Goal: Information Seeking & Learning: Learn about a topic

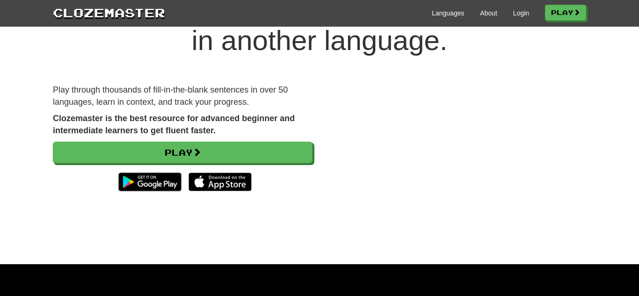
scroll to position [67, 0]
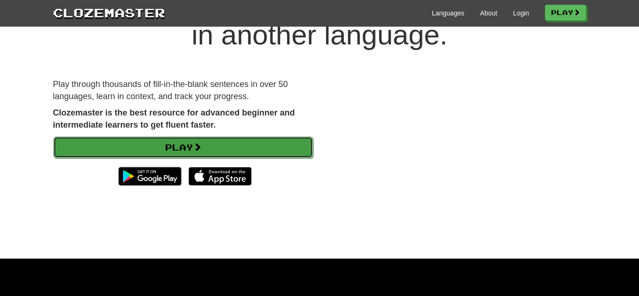
click at [210, 144] on link "Play" at bounding box center [183, 148] width 260 height 22
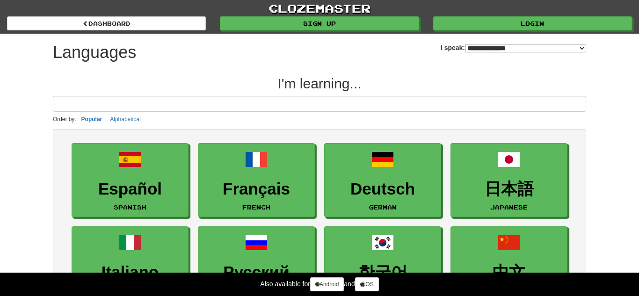
select select "*******"
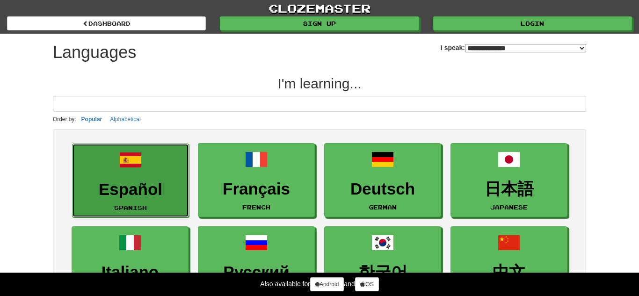
click at [140, 168] on span at bounding box center [130, 160] width 22 height 22
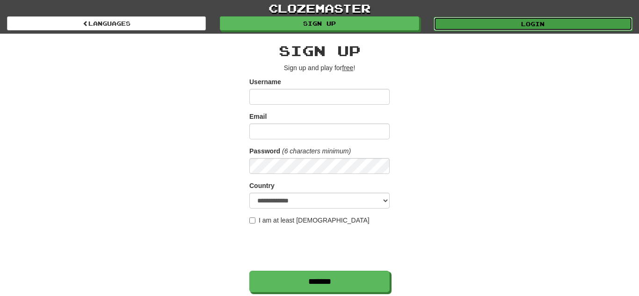
click at [446, 25] on link "Login" at bounding box center [533, 24] width 199 height 14
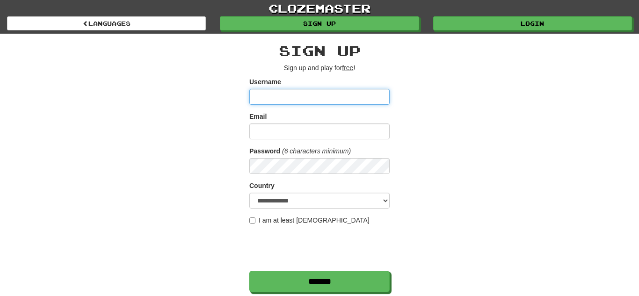
click at [296, 90] on input "Username" at bounding box center [319, 97] width 140 height 16
type input "**********"
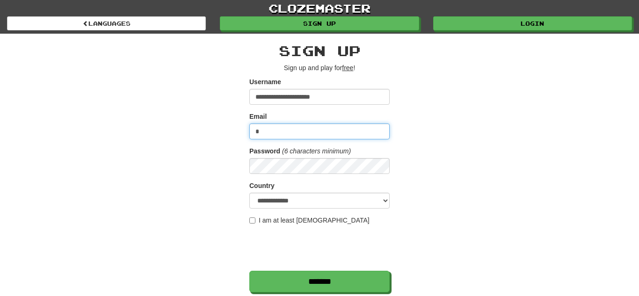
click at [313, 126] on input "*" at bounding box center [319, 132] width 140 height 16
type input "*"
type input "**********"
click at [266, 222] on label "I am at least 16 years old" at bounding box center [309, 220] width 120 height 9
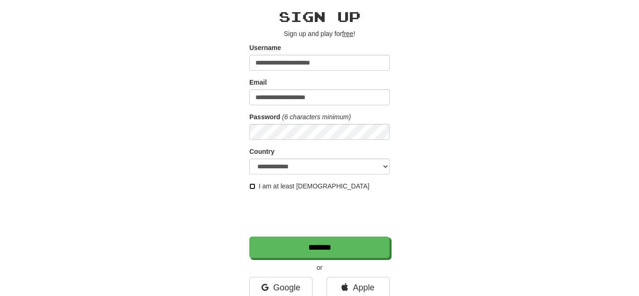
scroll to position [35, 0]
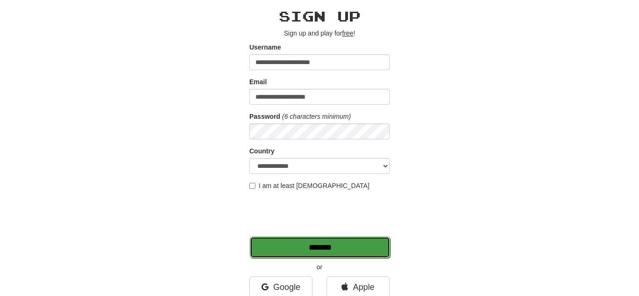
click at [345, 248] on input "*******" at bounding box center [320, 248] width 140 height 22
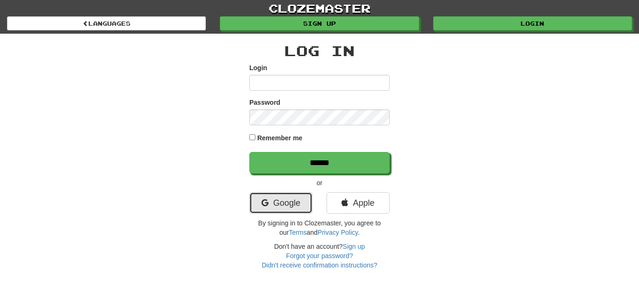
click at [283, 198] on link "Google" at bounding box center [280, 203] width 63 height 22
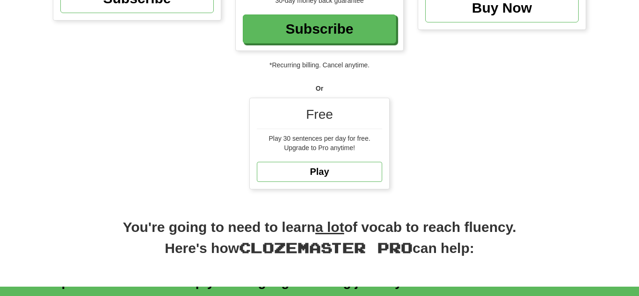
scroll to position [250, 0]
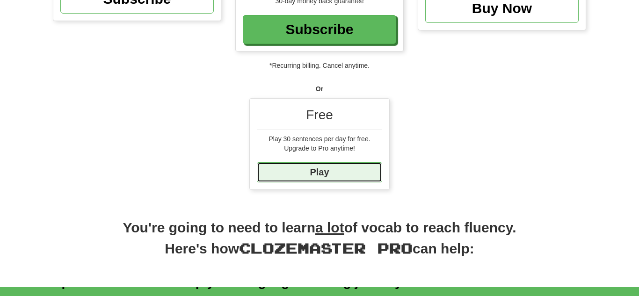
click at [344, 167] on link "Play" at bounding box center [319, 172] width 125 height 20
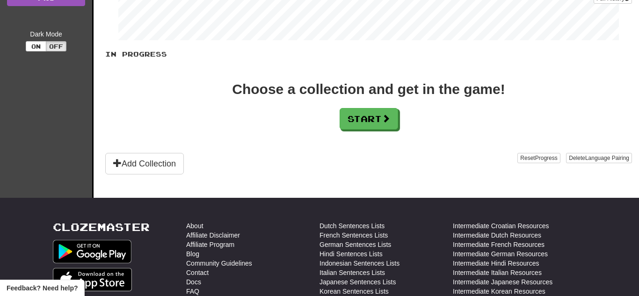
scroll to position [182, 0]
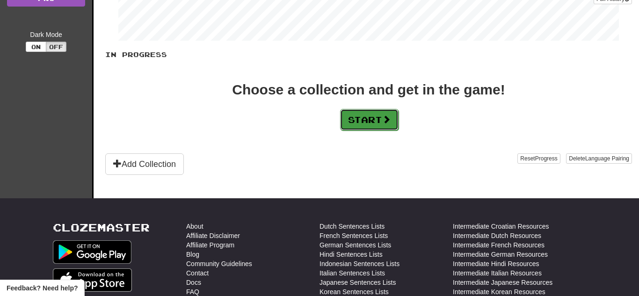
click at [345, 123] on button "Start" at bounding box center [369, 120] width 58 height 22
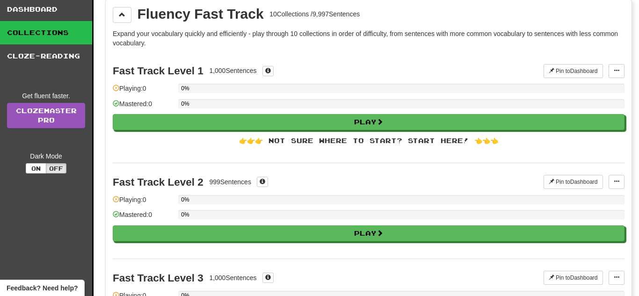
scroll to position [77, 0]
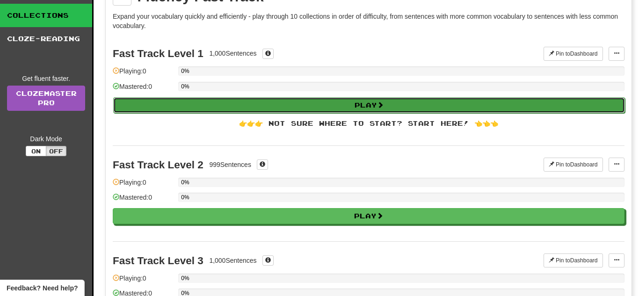
click at [325, 107] on button "Play" at bounding box center [369, 105] width 512 height 16
select select "**"
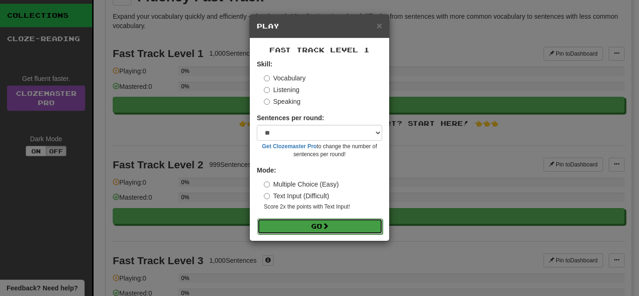
click at [356, 221] on button "Go" at bounding box center [319, 227] width 125 height 16
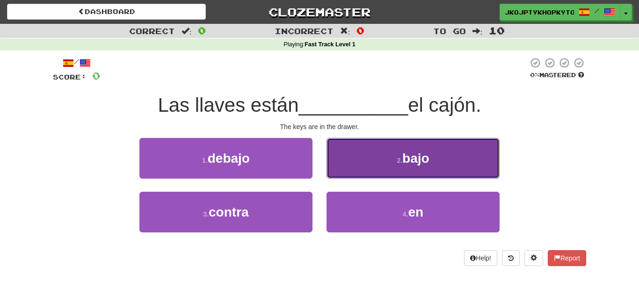
click at [342, 172] on button "2 . bajo" at bounding box center [413, 158] width 173 height 41
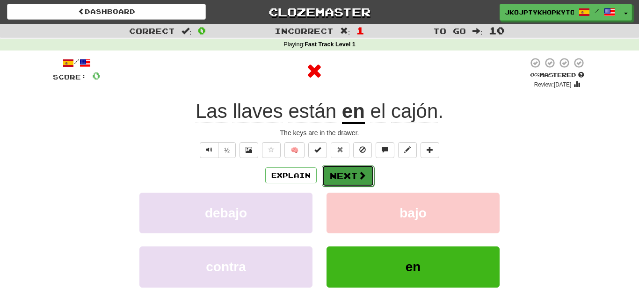
click at [343, 176] on button "Next" at bounding box center [348, 176] width 52 height 22
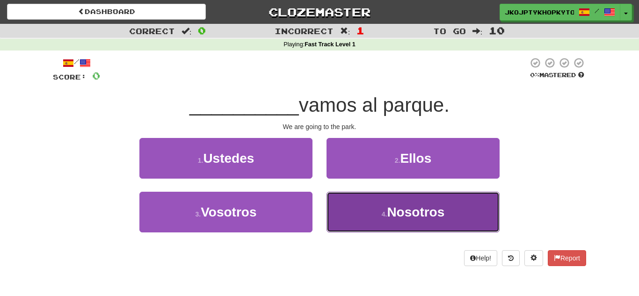
click at [336, 198] on button "4 . Nosotros" at bounding box center [413, 212] width 173 height 41
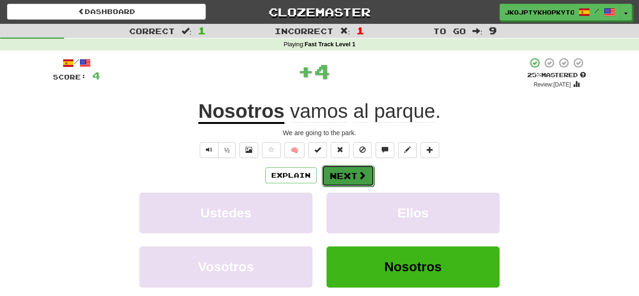
click at [348, 177] on button "Next" at bounding box center [348, 176] width 52 height 22
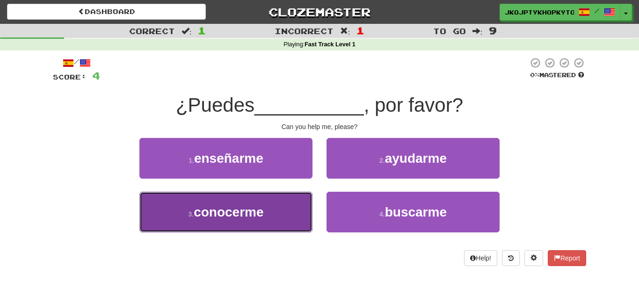
click at [295, 208] on button "3 . conocerme" at bounding box center [225, 212] width 173 height 41
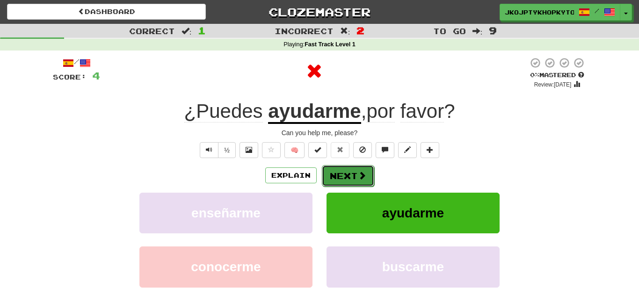
click at [367, 176] on button "Next" at bounding box center [348, 176] width 52 height 22
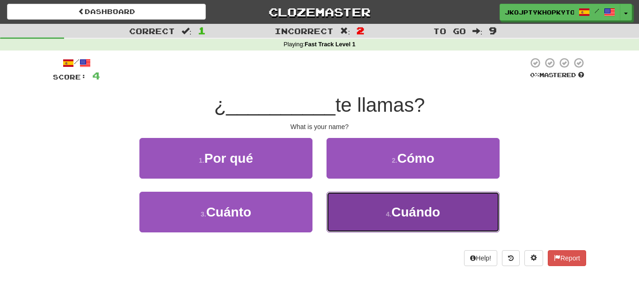
click at [376, 210] on button "4 . Cuándo" at bounding box center [413, 212] width 173 height 41
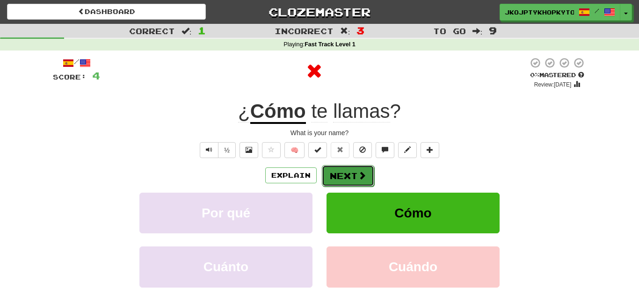
click at [357, 184] on button "Next" at bounding box center [348, 176] width 52 height 22
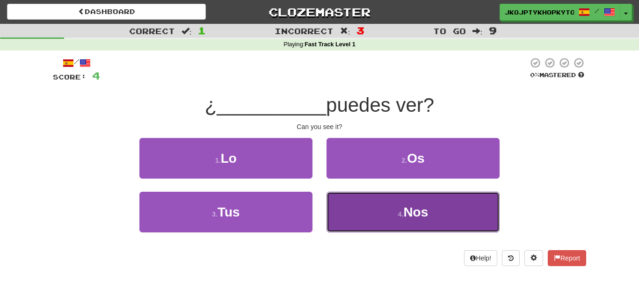
click at [386, 214] on button "4 . Nos" at bounding box center [413, 212] width 173 height 41
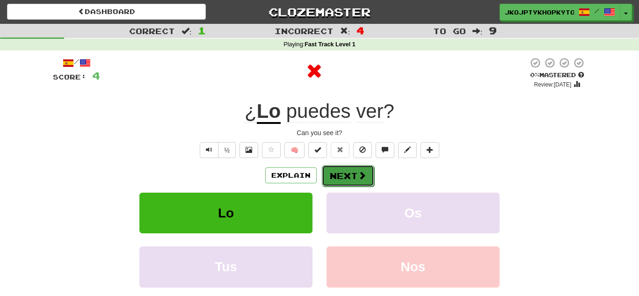
click at [343, 172] on button "Next" at bounding box center [348, 176] width 52 height 22
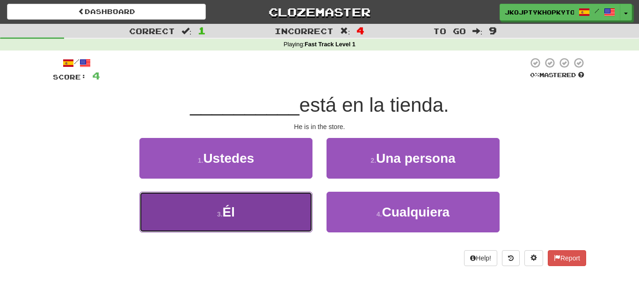
click at [285, 205] on button "3 . Él" at bounding box center [225, 212] width 173 height 41
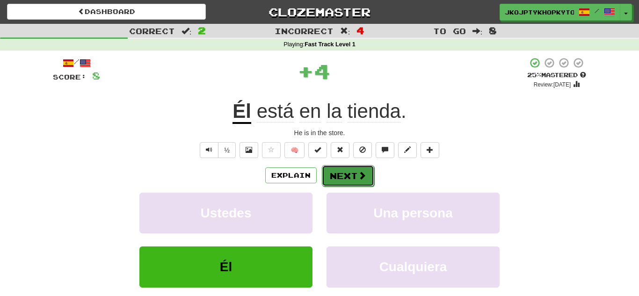
click at [350, 178] on button "Next" at bounding box center [348, 176] width 52 height 22
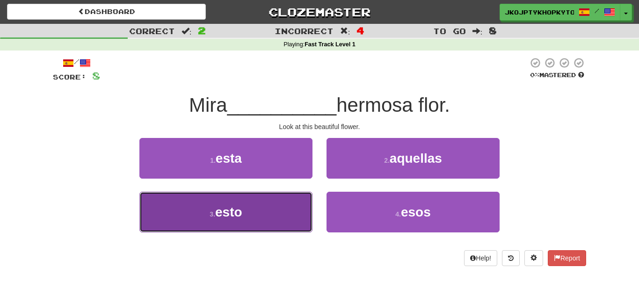
click at [309, 209] on button "3 . esto" at bounding box center [225, 212] width 173 height 41
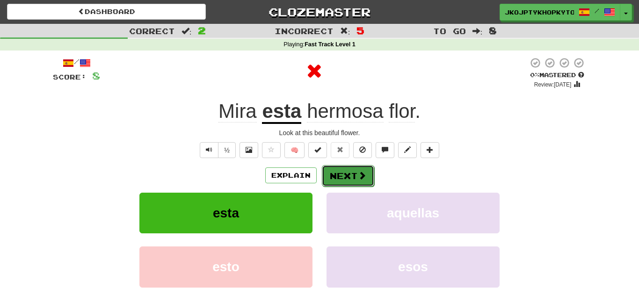
click at [353, 175] on button "Next" at bounding box center [348, 176] width 52 height 22
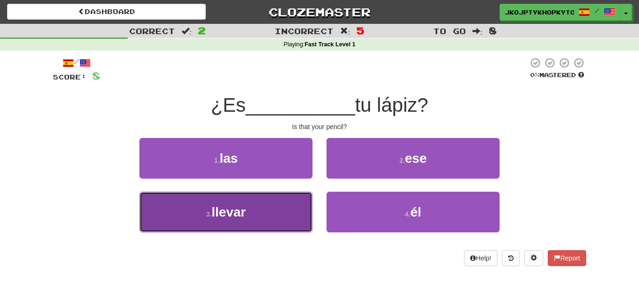
click at [302, 202] on button "3 . llevar" at bounding box center [225, 212] width 173 height 41
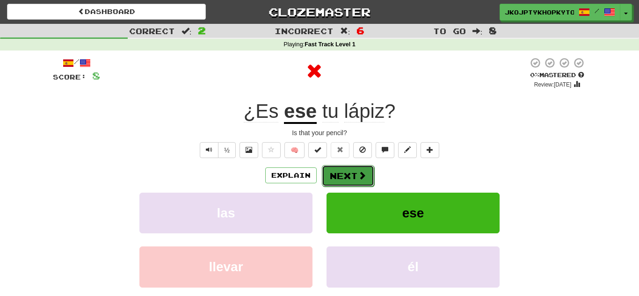
click at [358, 177] on span at bounding box center [362, 175] width 8 height 8
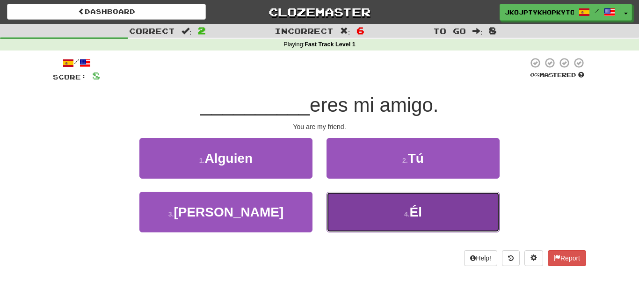
click at [340, 208] on button "4 . Él" at bounding box center [413, 212] width 173 height 41
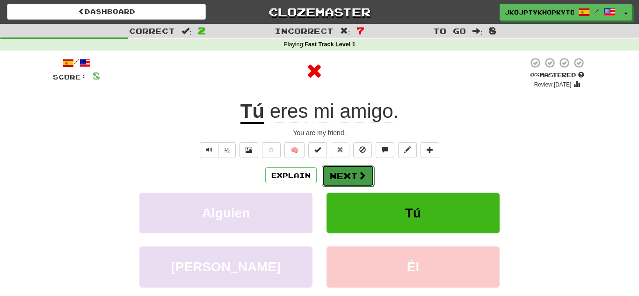
click at [366, 174] on button "Next" at bounding box center [348, 176] width 52 height 22
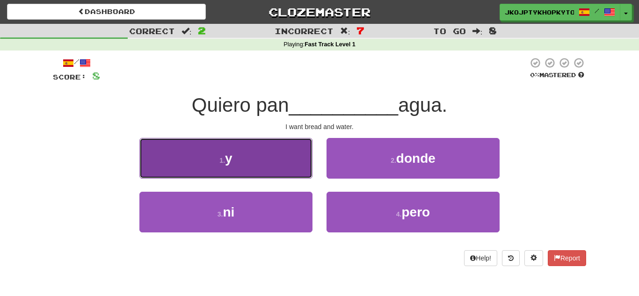
click at [277, 171] on button "1 . y" at bounding box center [225, 158] width 173 height 41
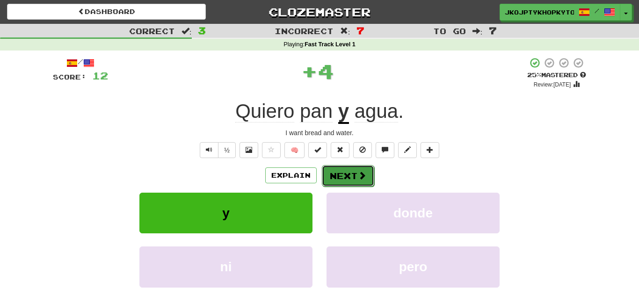
click at [355, 175] on button "Next" at bounding box center [348, 176] width 52 height 22
